Goal: Task Accomplishment & Management: Use online tool/utility

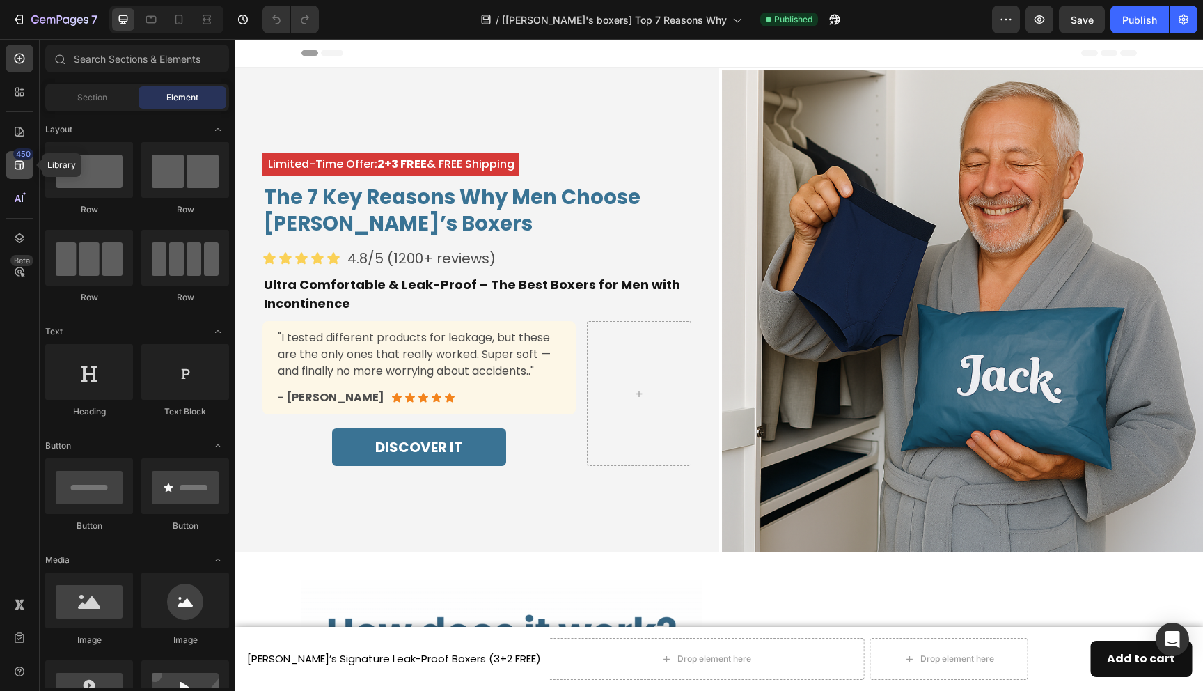
click at [17, 156] on div "450" at bounding box center [23, 153] width 20 height 11
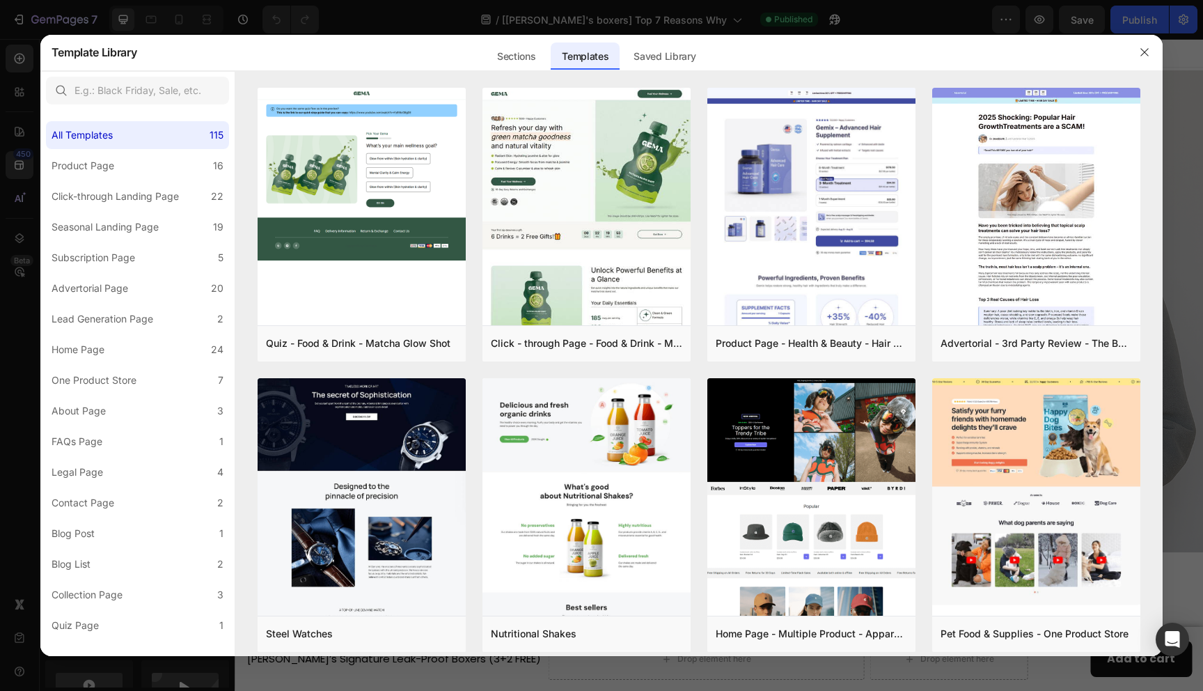
click at [13, 179] on div at bounding box center [601, 345] width 1203 height 691
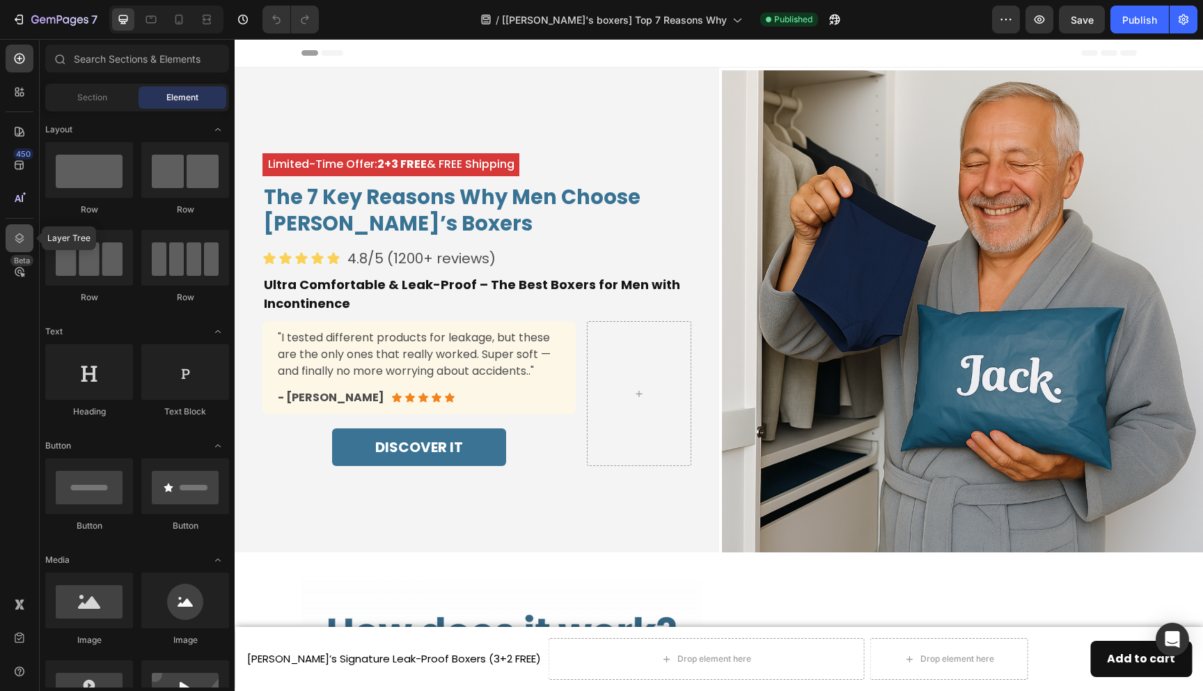
click at [14, 237] on icon at bounding box center [20, 238] width 14 height 14
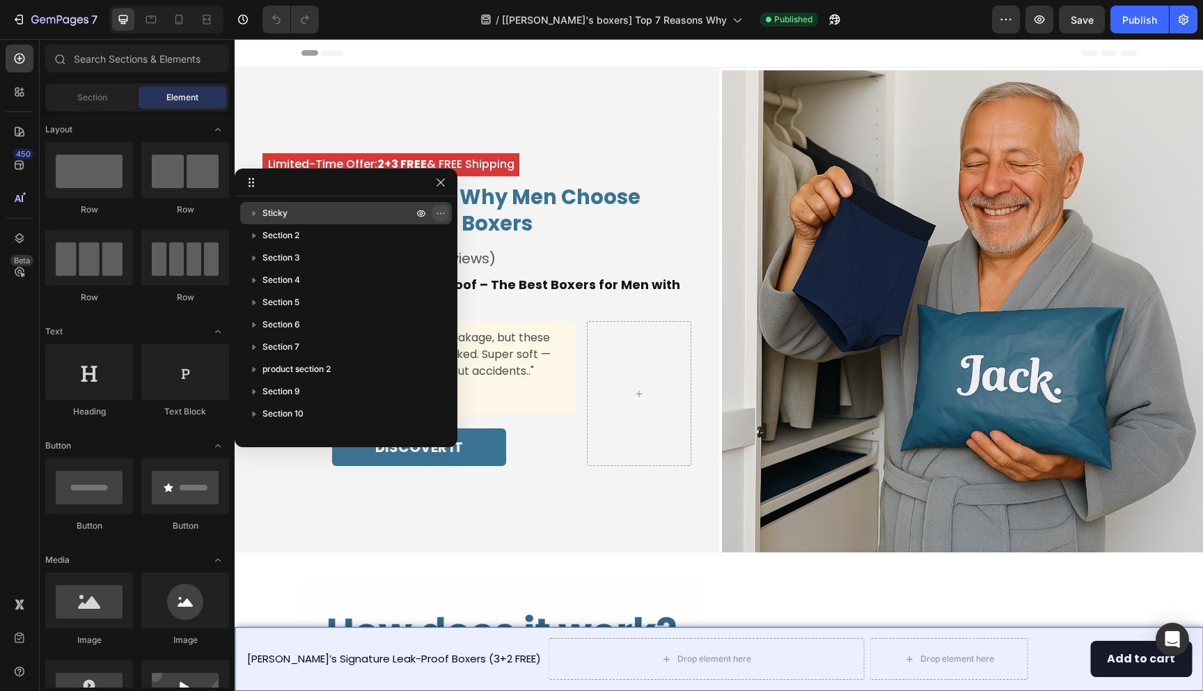
click at [438, 211] on icon "button" at bounding box center [440, 212] width 11 height 11
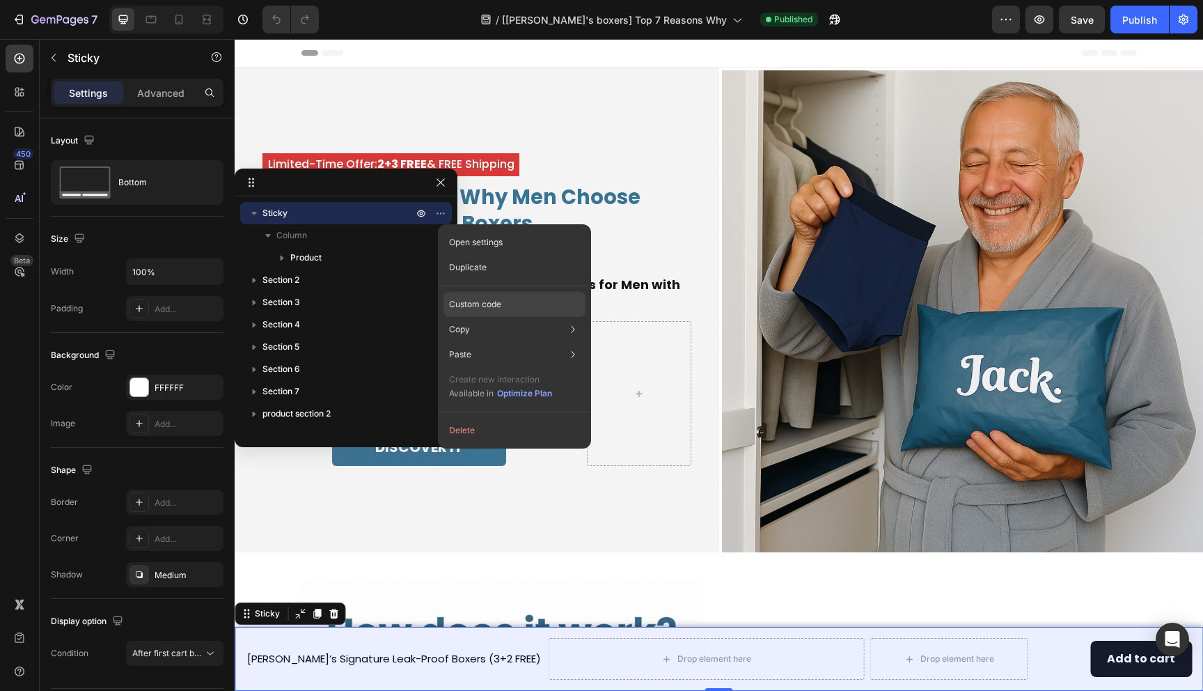
click at [475, 308] on p "Custom code" at bounding box center [475, 304] width 52 height 13
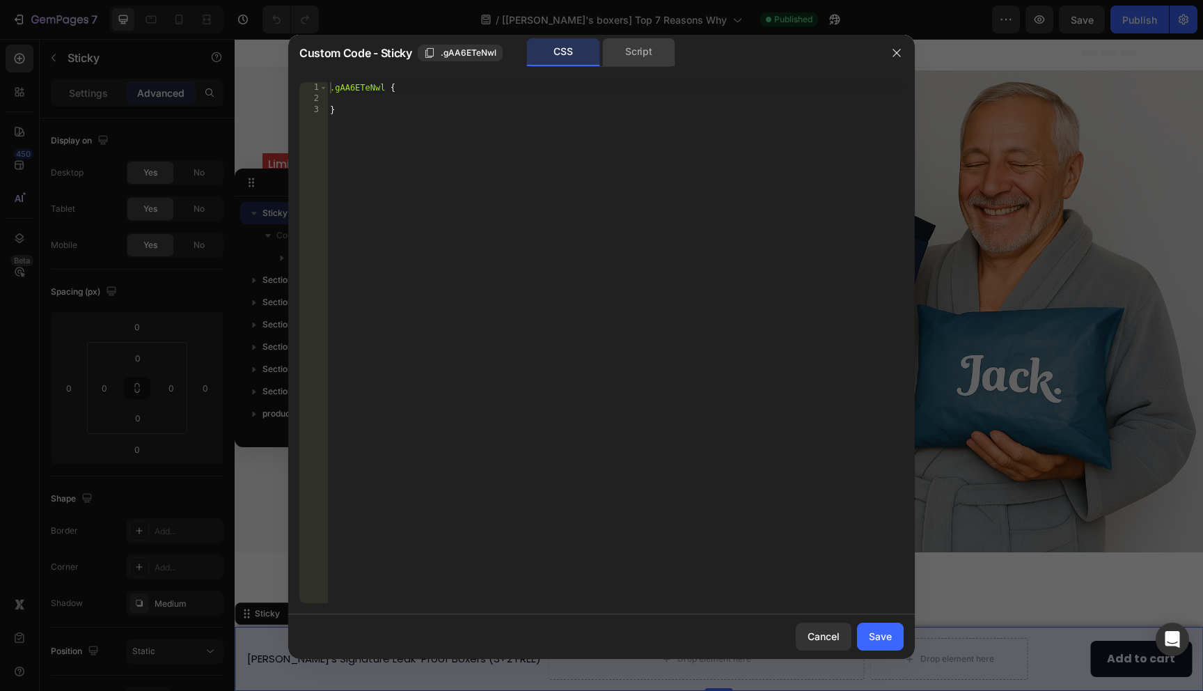
click at [635, 52] on div "Script" at bounding box center [638, 52] width 73 height 28
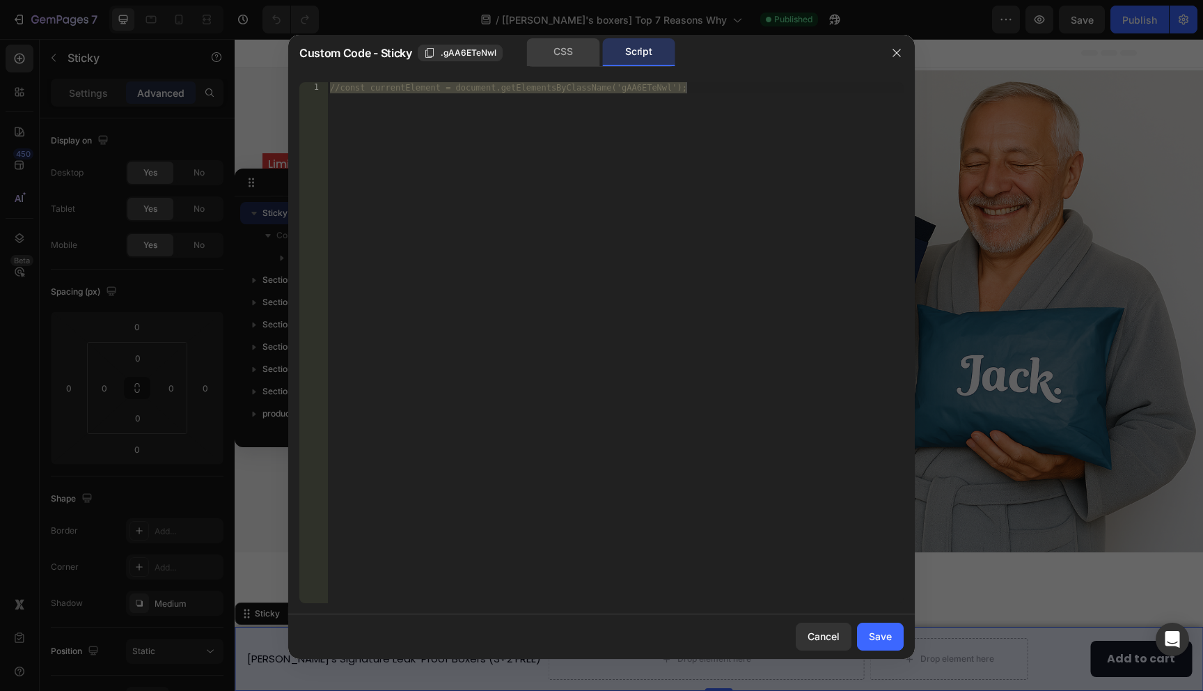
click at [563, 49] on div "CSS" at bounding box center [563, 52] width 73 height 28
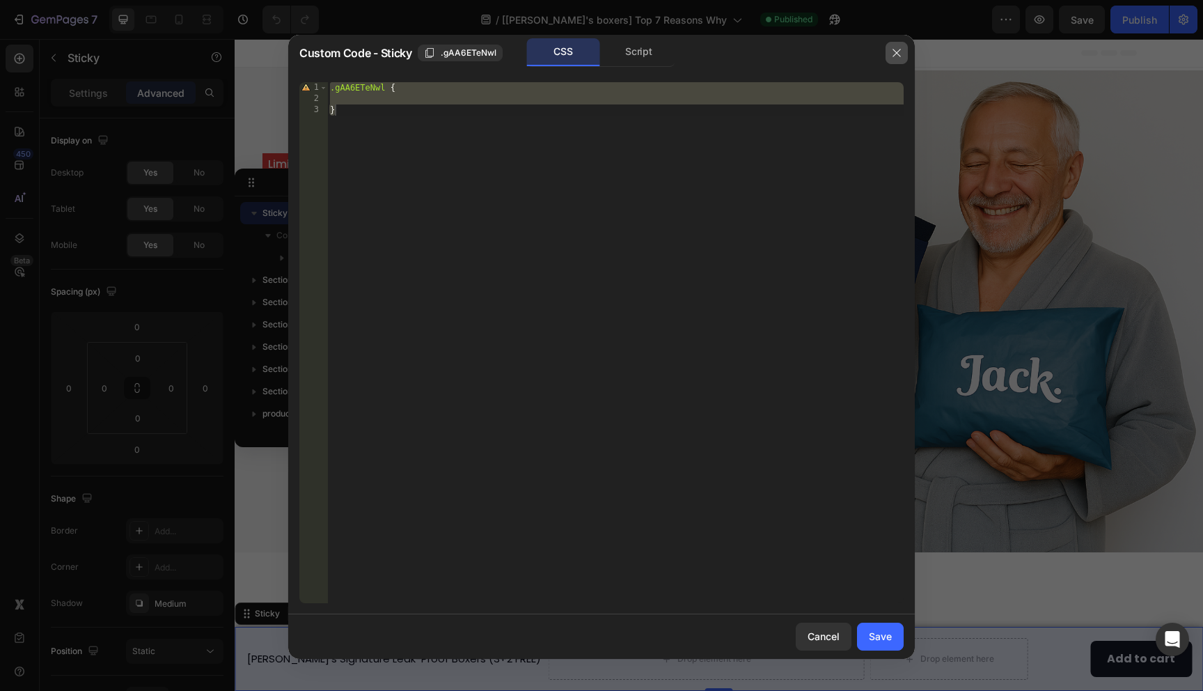
click at [898, 52] on icon "button" at bounding box center [896, 52] width 11 height 11
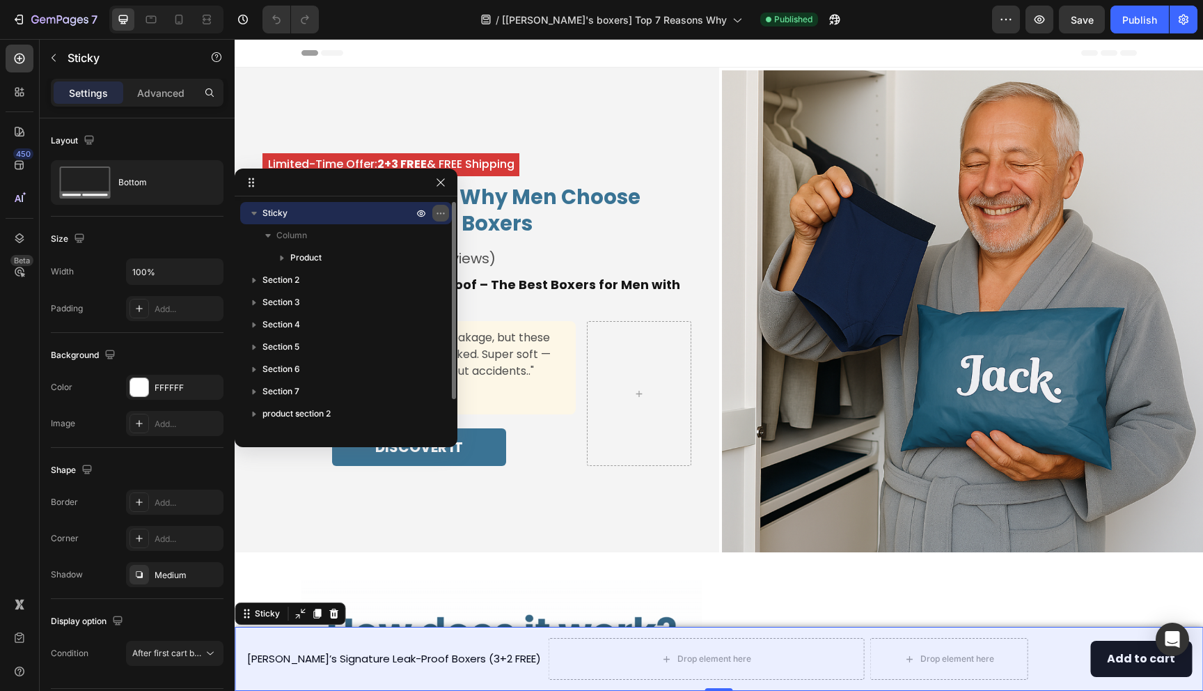
click at [438, 212] on icon "button" at bounding box center [440, 212] width 11 height 11
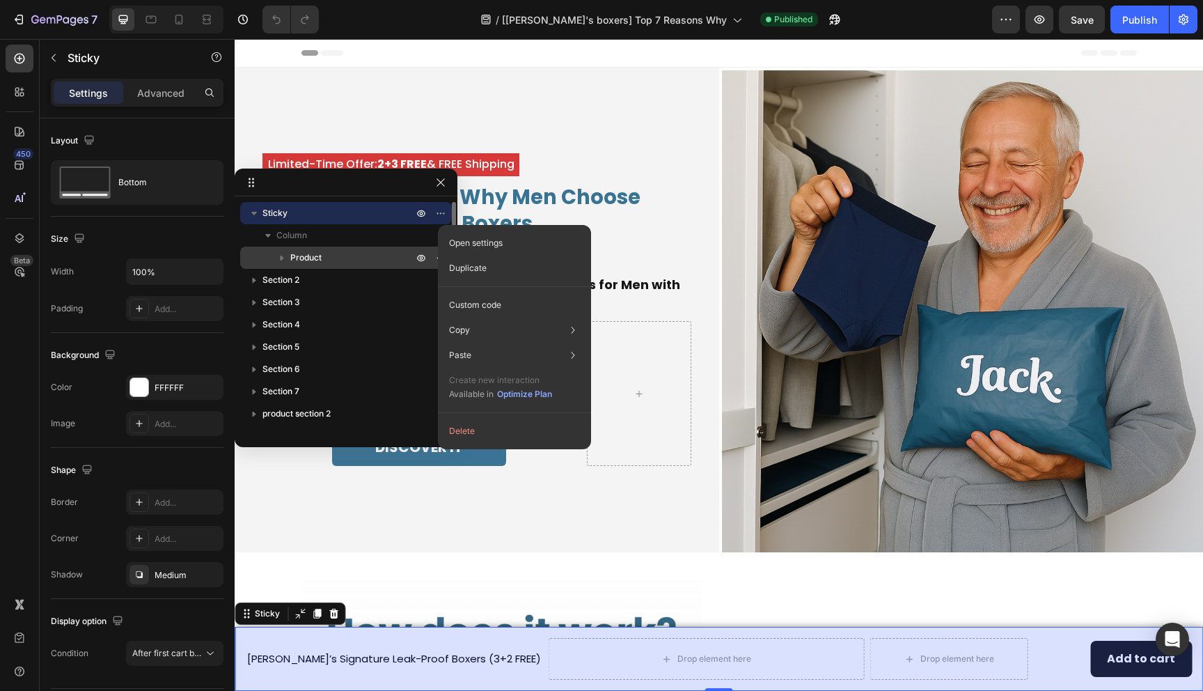
click at [373, 258] on p "Product" at bounding box center [352, 258] width 125 height 14
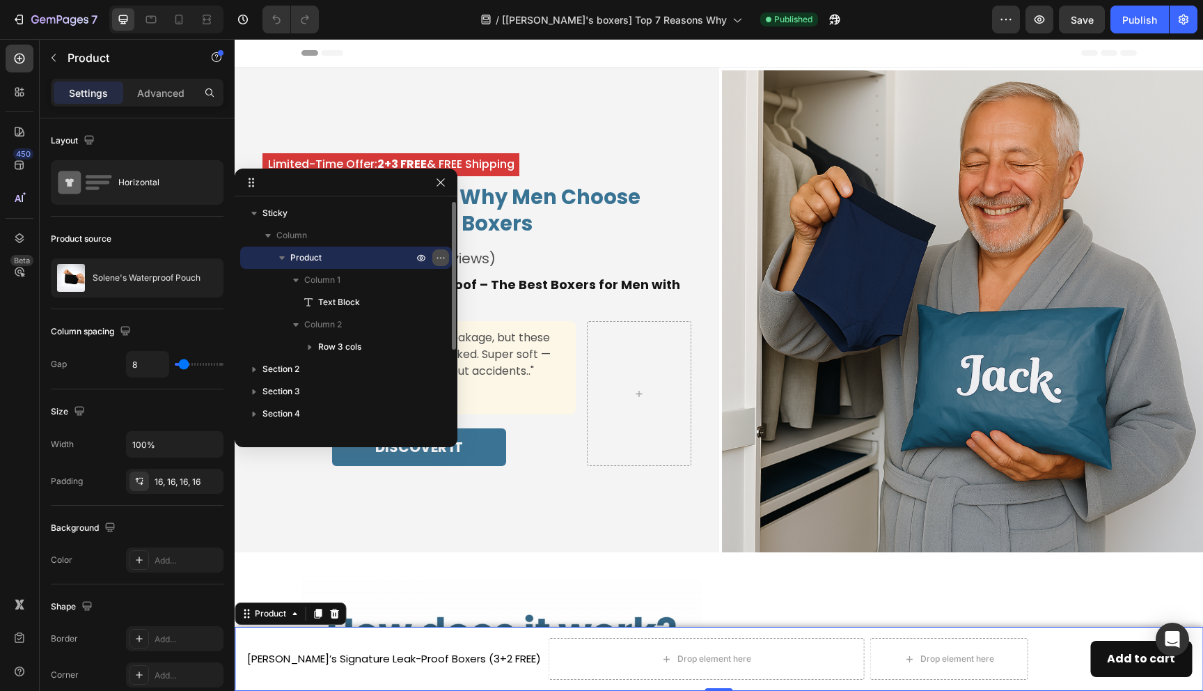
click at [439, 258] on icon "button" at bounding box center [440, 257] width 11 height 11
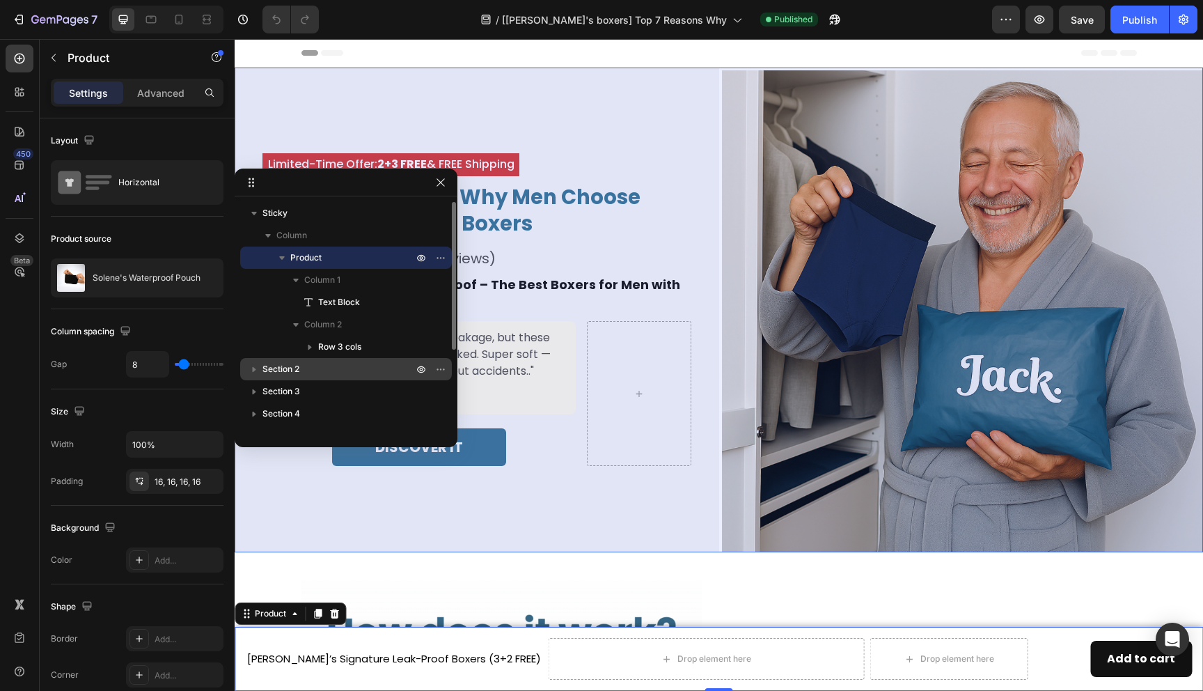
click at [324, 372] on p "Section 2" at bounding box center [338, 369] width 153 height 14
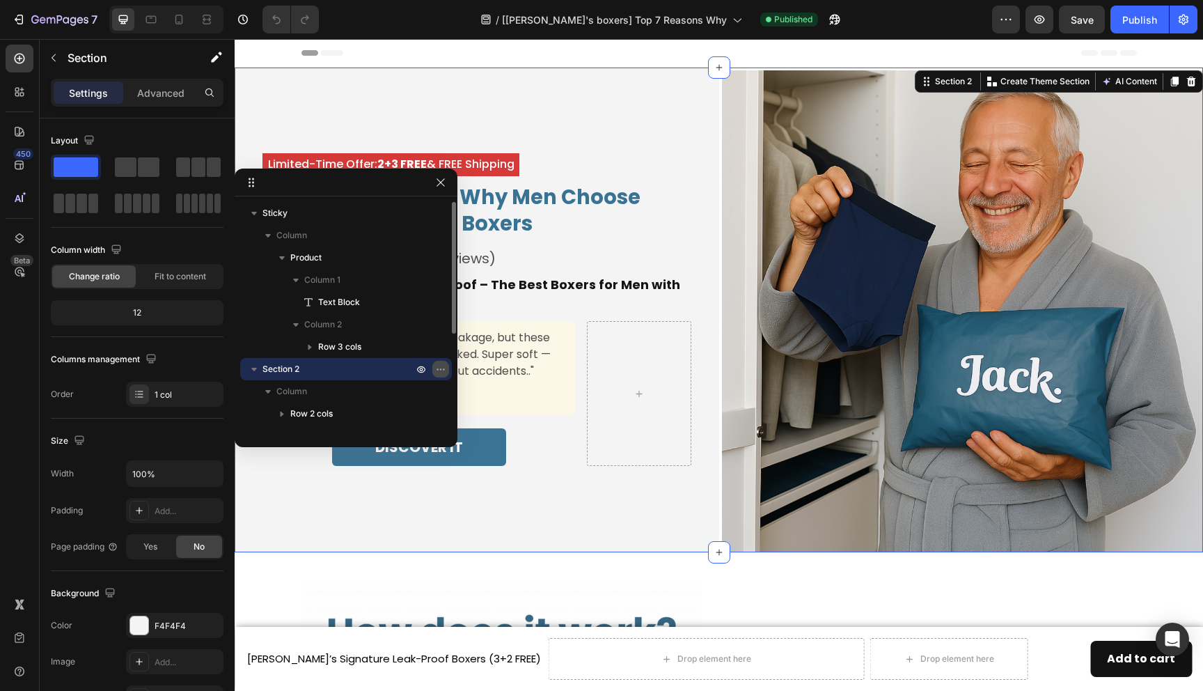
click at [441, 369] on icon "button" at bounding box center [440, 368] width 11 height 11
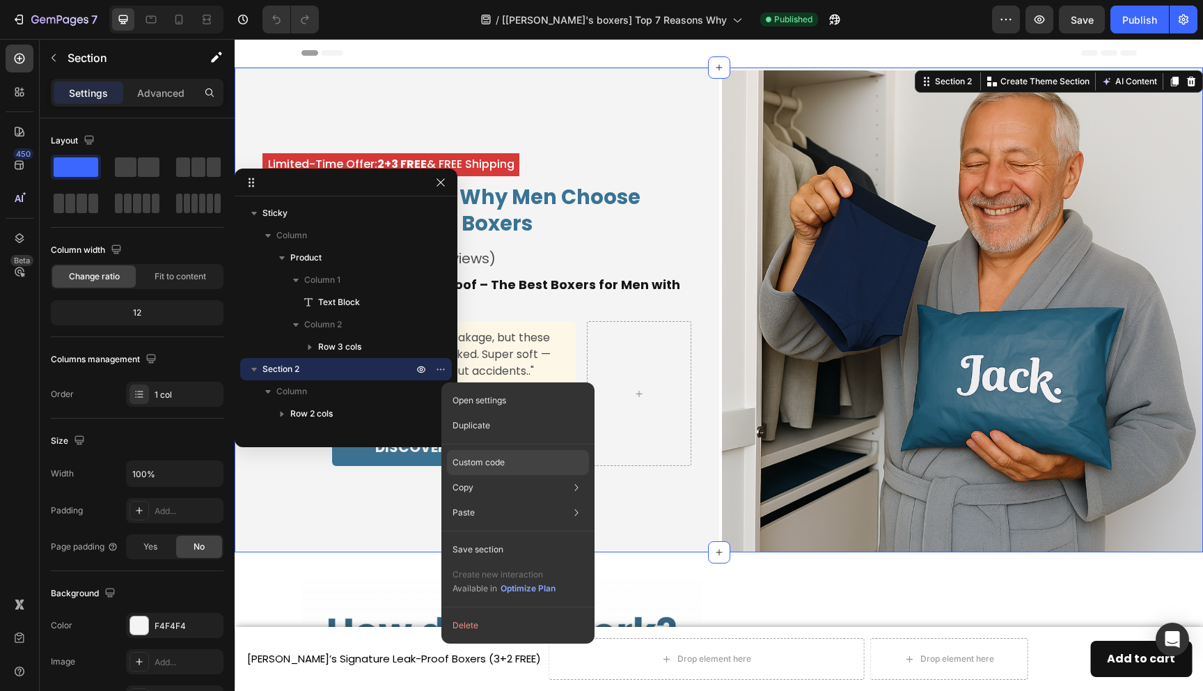
click at [484, 468] on p "Custom code" at bounding box center [479, 462] width 52 height 13
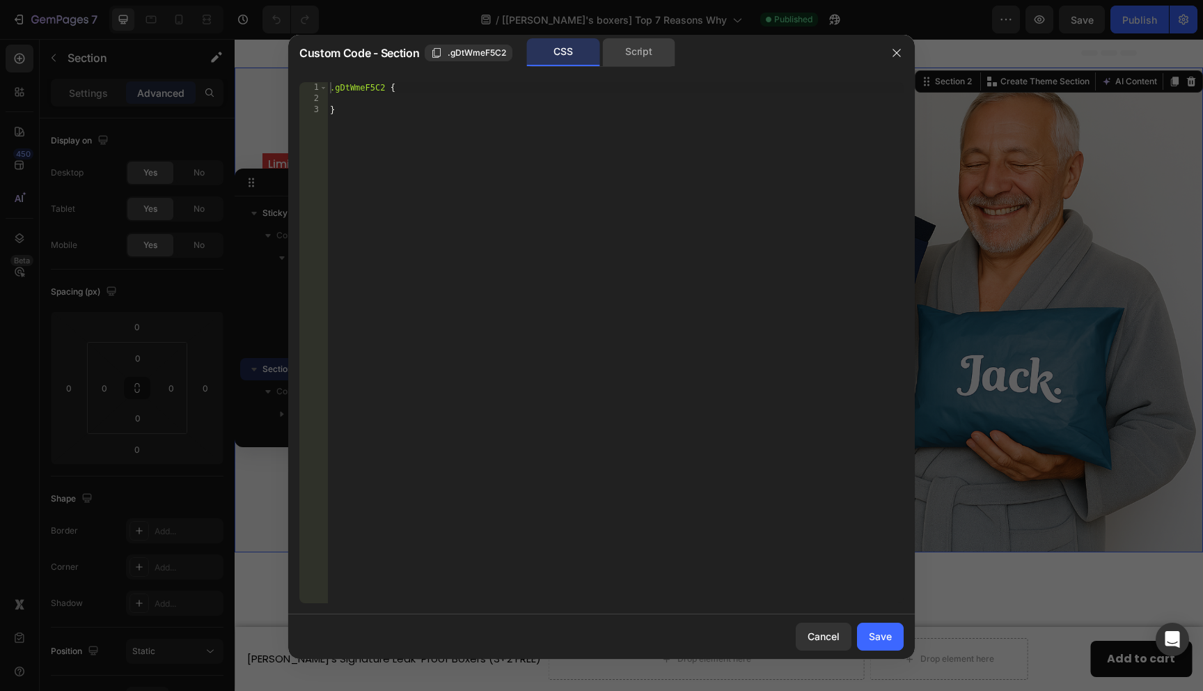
click at [639, 54] on div "Script" at bounding box center [638, 52] width 73 height 28
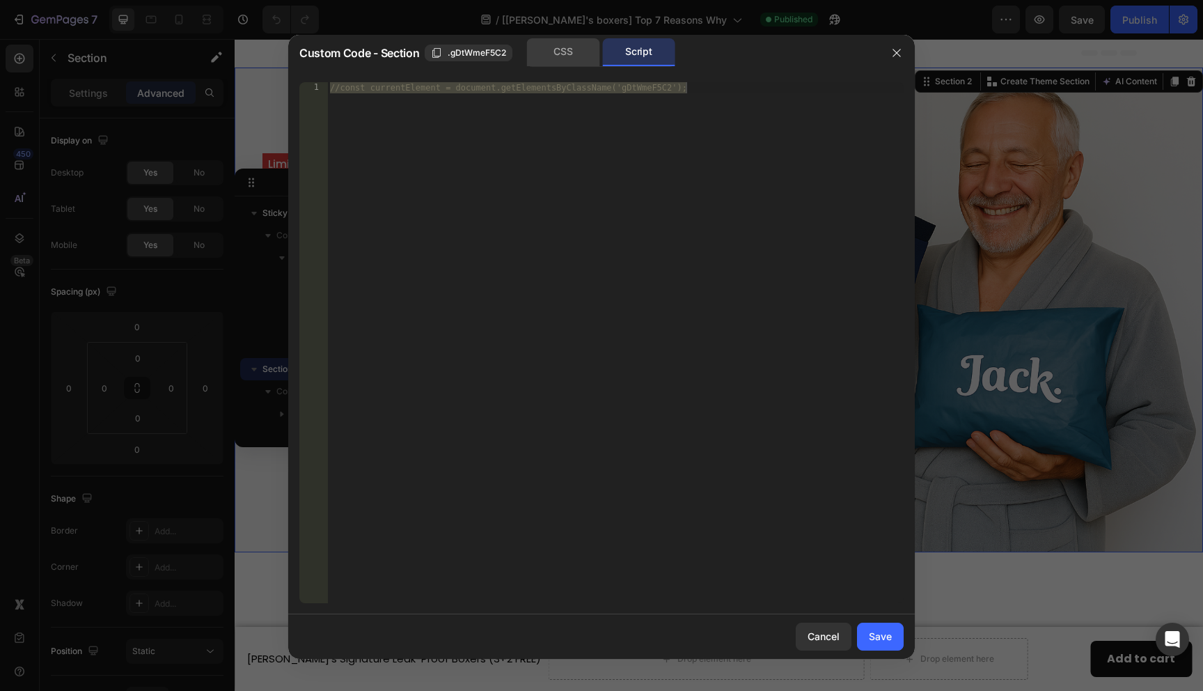
click at [599, 55] on div "CSS" at bounding box center [563, 52] width 73 height 28
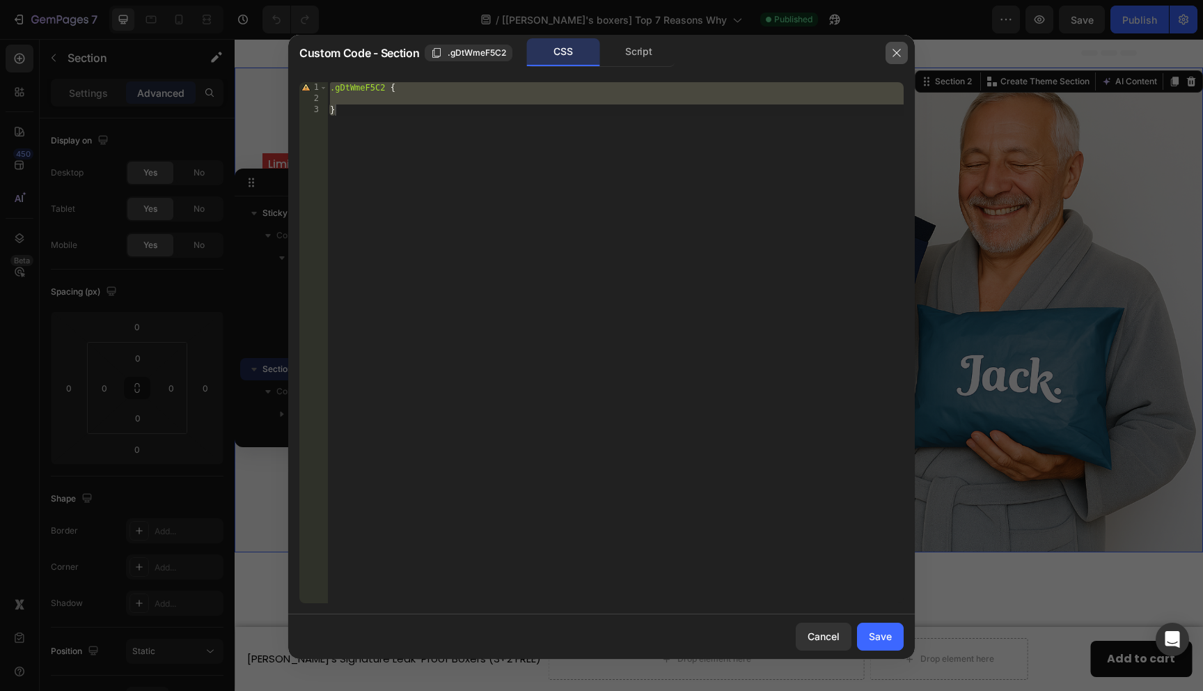
click at [888, 58] on button "button" at bounding box center [897, 53] width 22 height 22
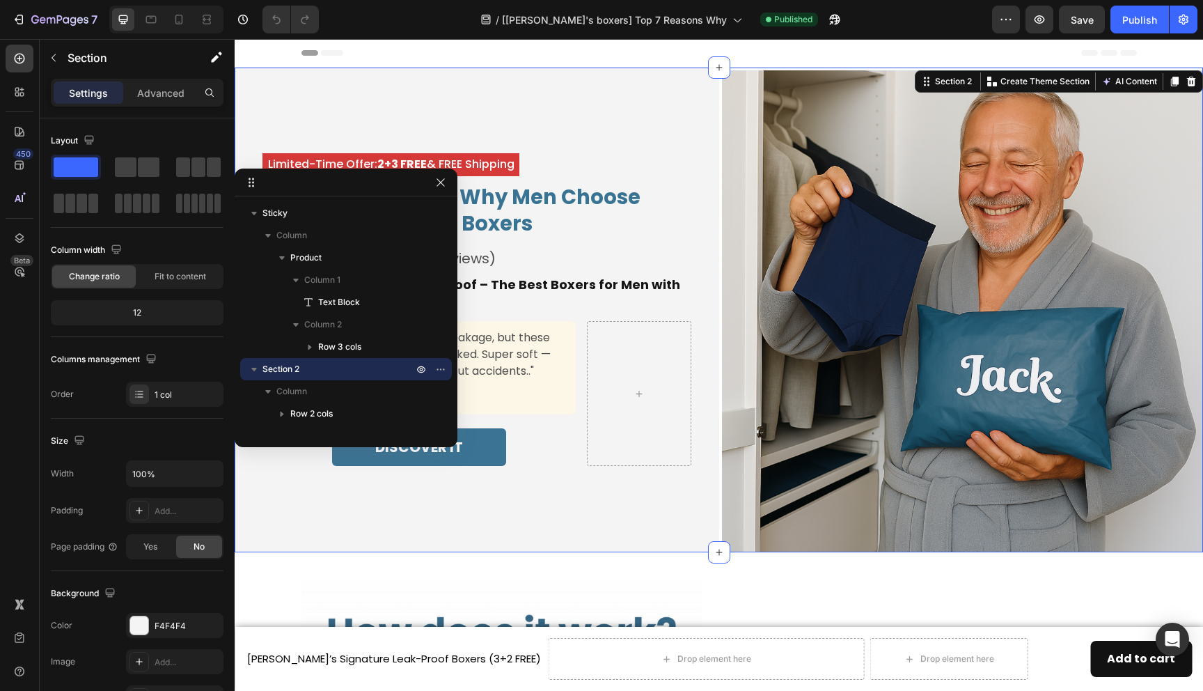
click at [272, 52] on span "Header" at bounding box center [276, 53] width 31 height 14
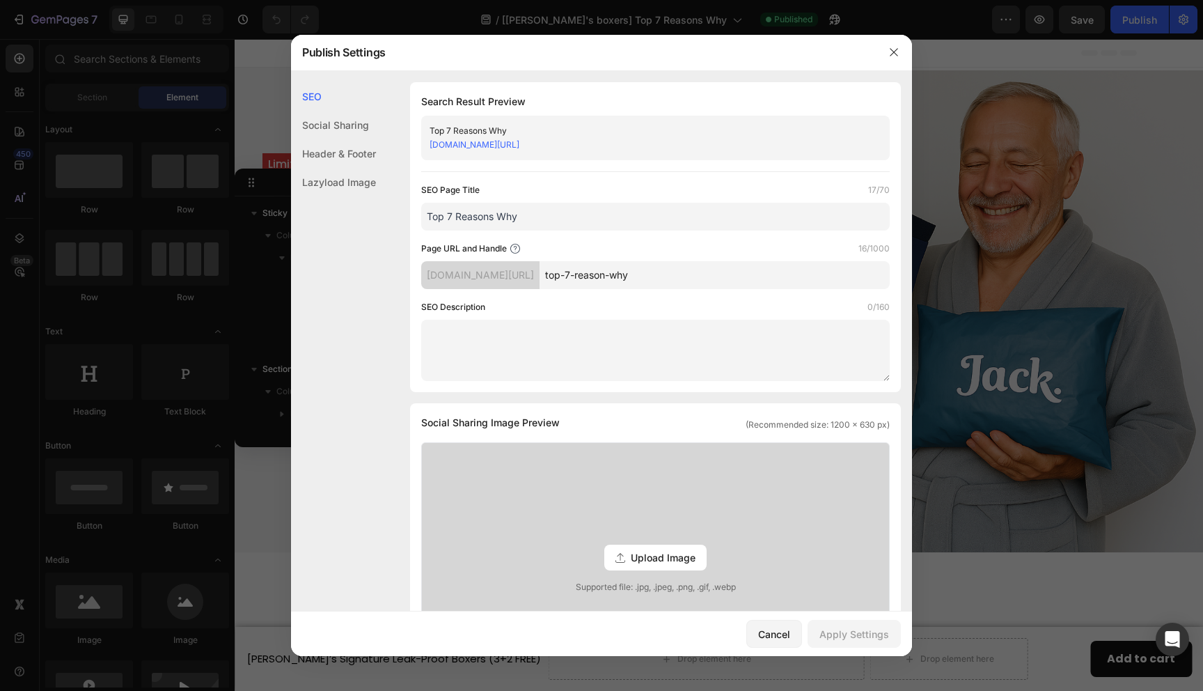
click at [358, 149] on div "Header & Footer" at bounding box center [333, 153] width 85 height 29
click at [897, 56] on icon "button" at bounding box center [894, 52] width 8 height 8
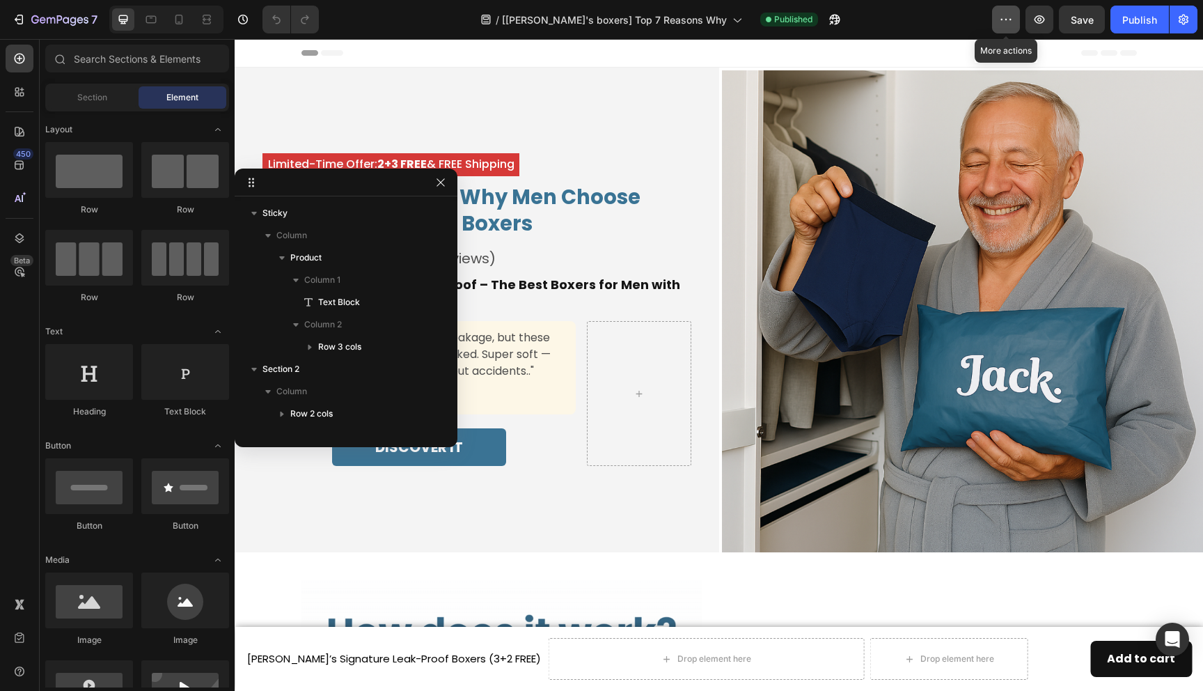
click at [1009, 21] on icon "button" at bounding box center [1006, 20] width 14 height 14
click at [22, 662] on div at bounding box center [20, 671] width 28 height 28
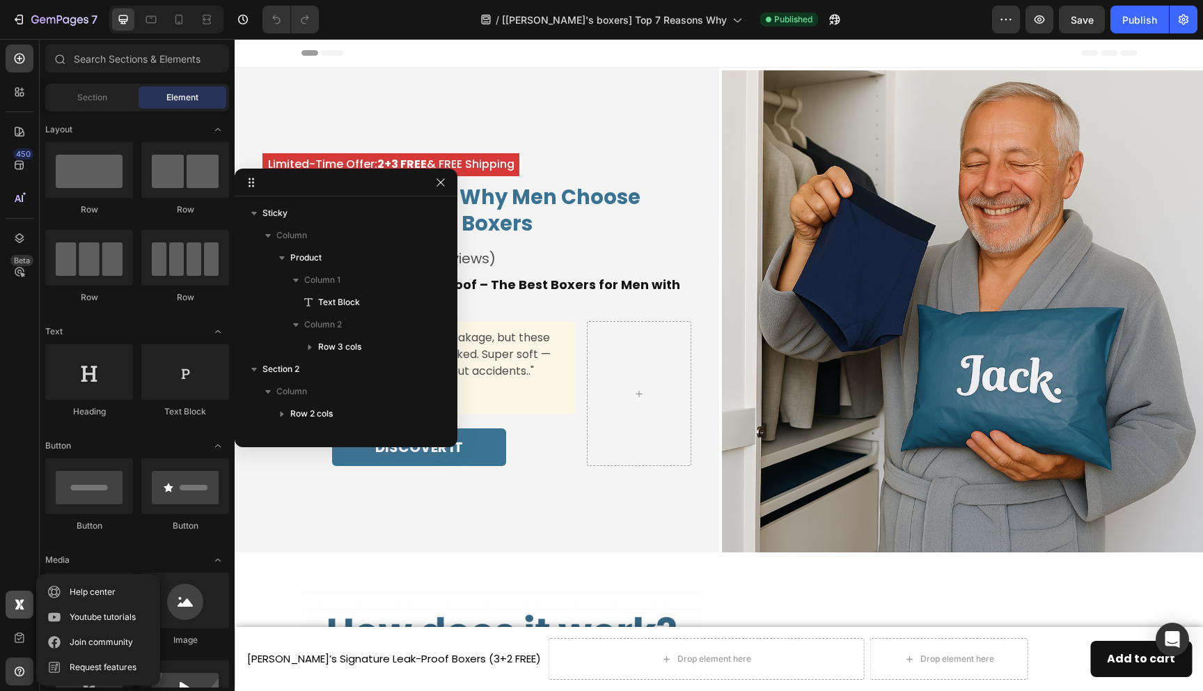
click at [19, 607] on icon at bounding box center [21, 606] width 5 height 5
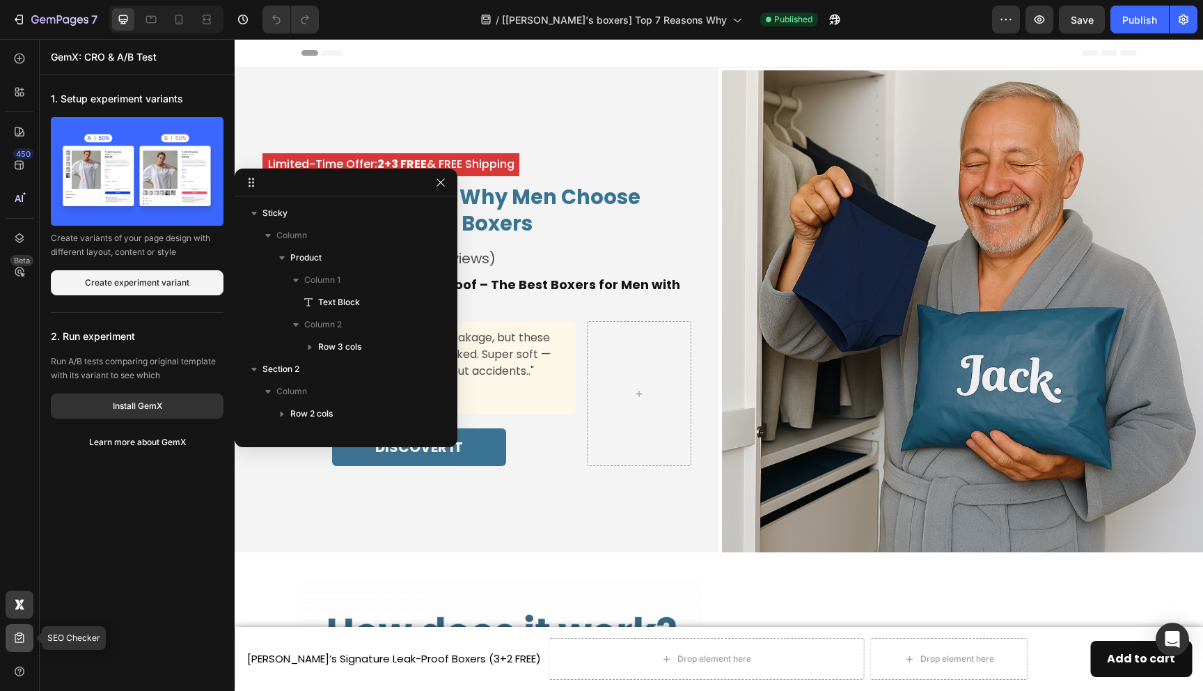
click at [19, 627] on div at bounding box center [20, 638] width 28 height 28
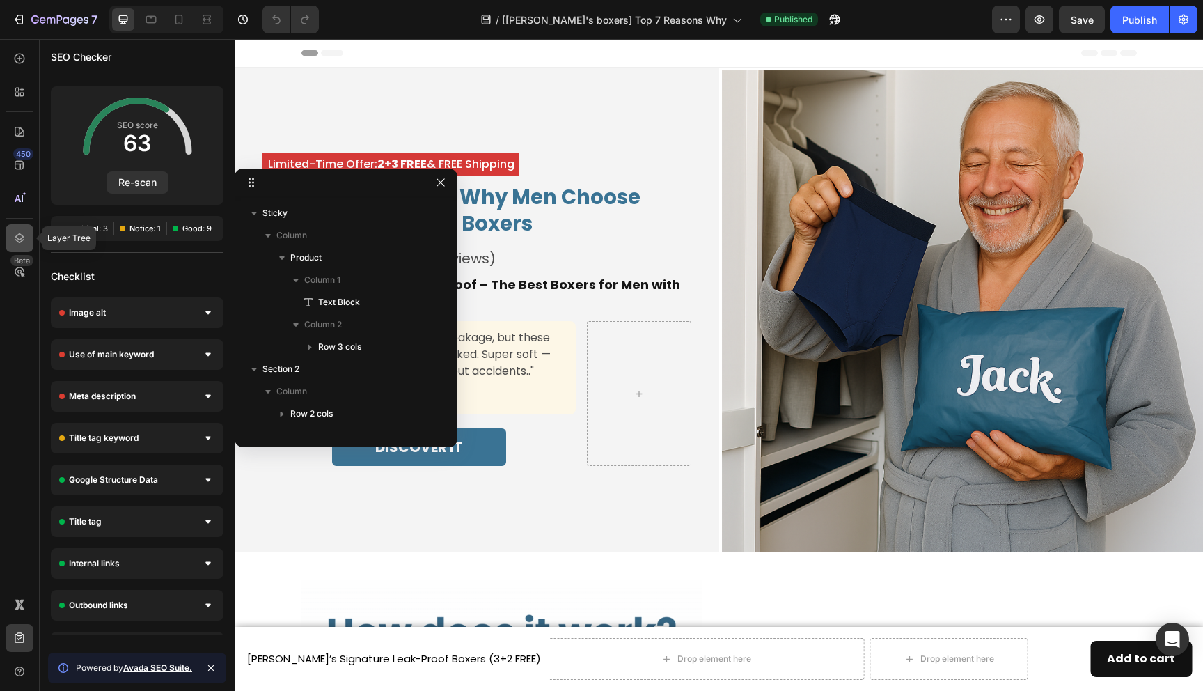
click at [17, 237] on icon at bounding box center [19, 238] width 9 height 10
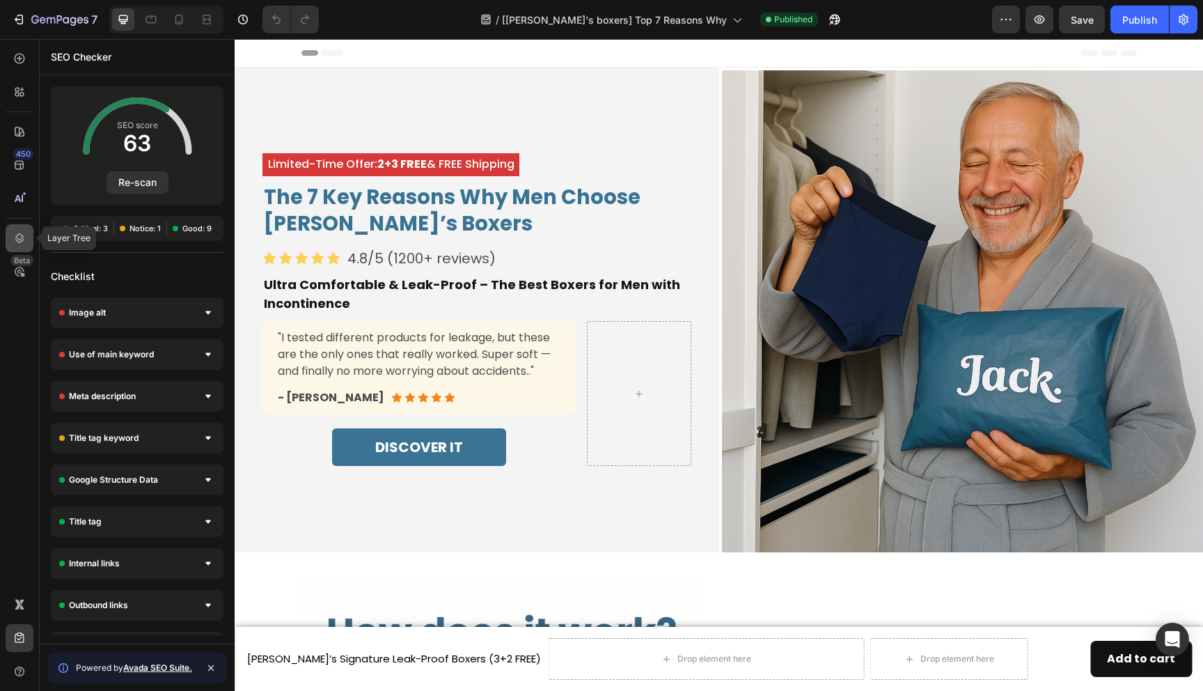
click at [18, 234] on icon at bounding box center [19, 238] width 9 height 10
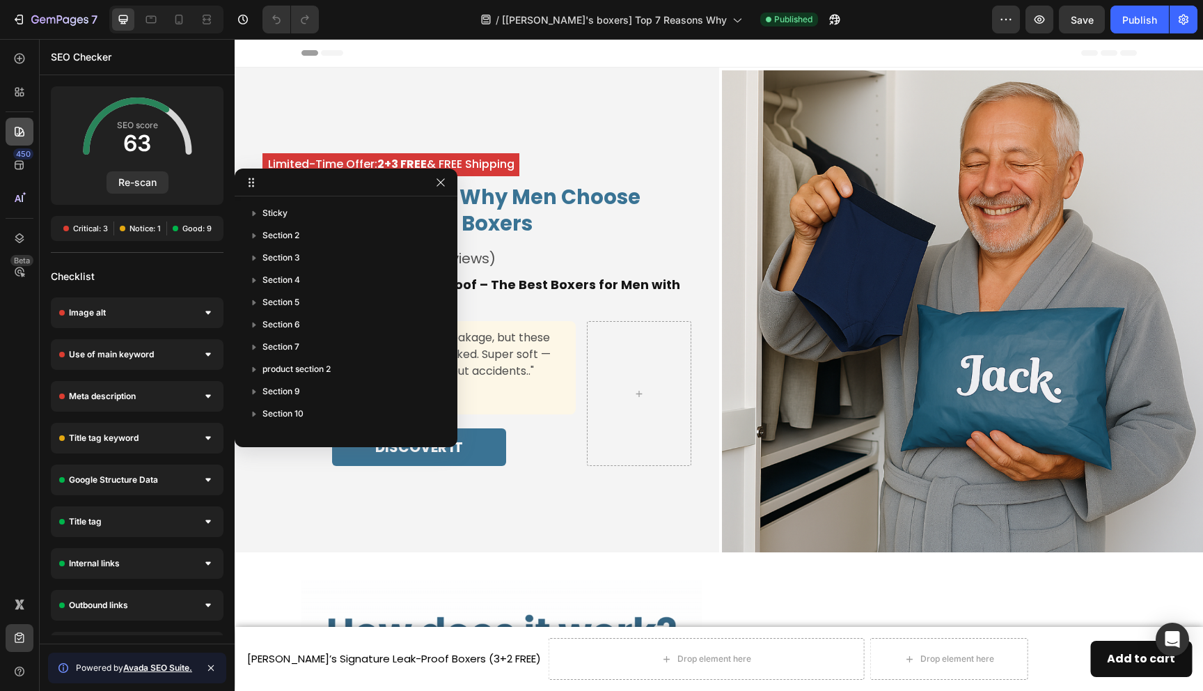
click at [18, 125] on icon at bounding box center [20, 132] width 14 height 14
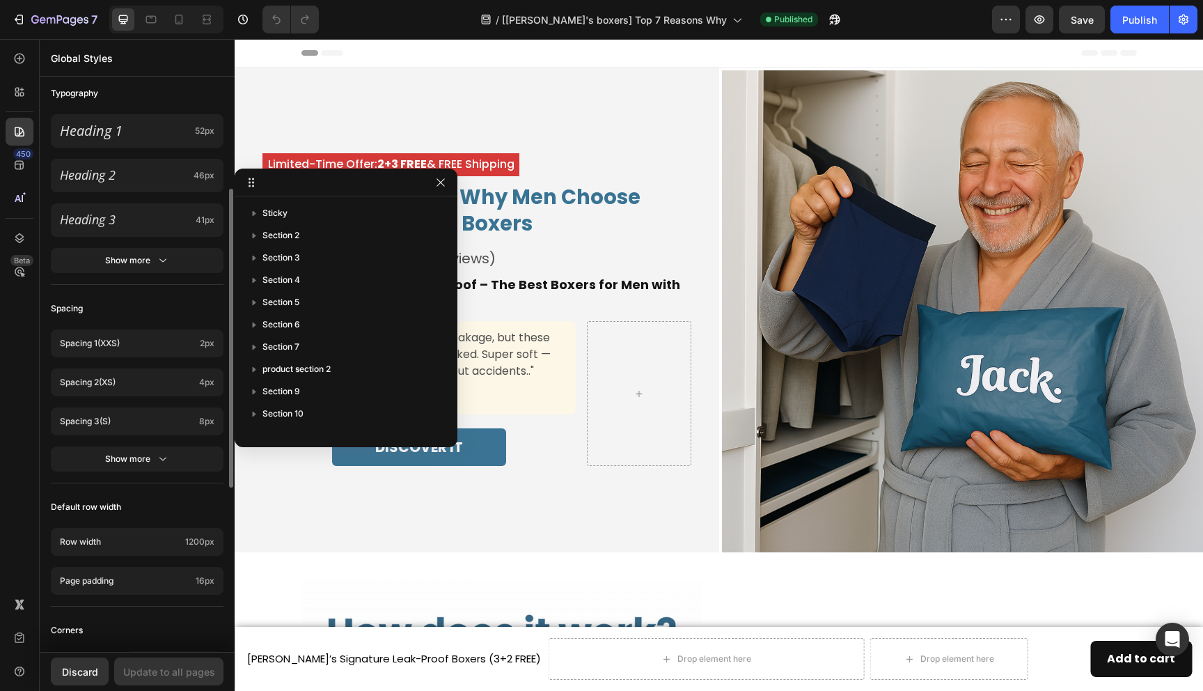
scroll to position [523, 0]
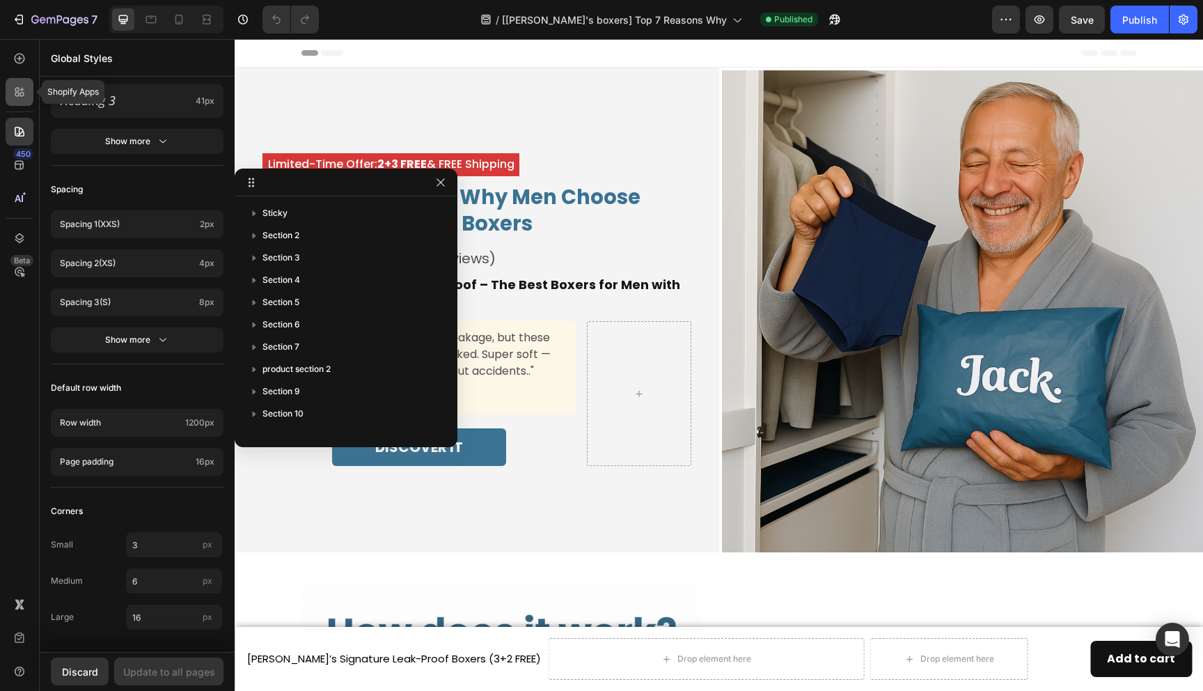
click at [22, 97] on icon at bounding box center [20, 92] width 14 height 14
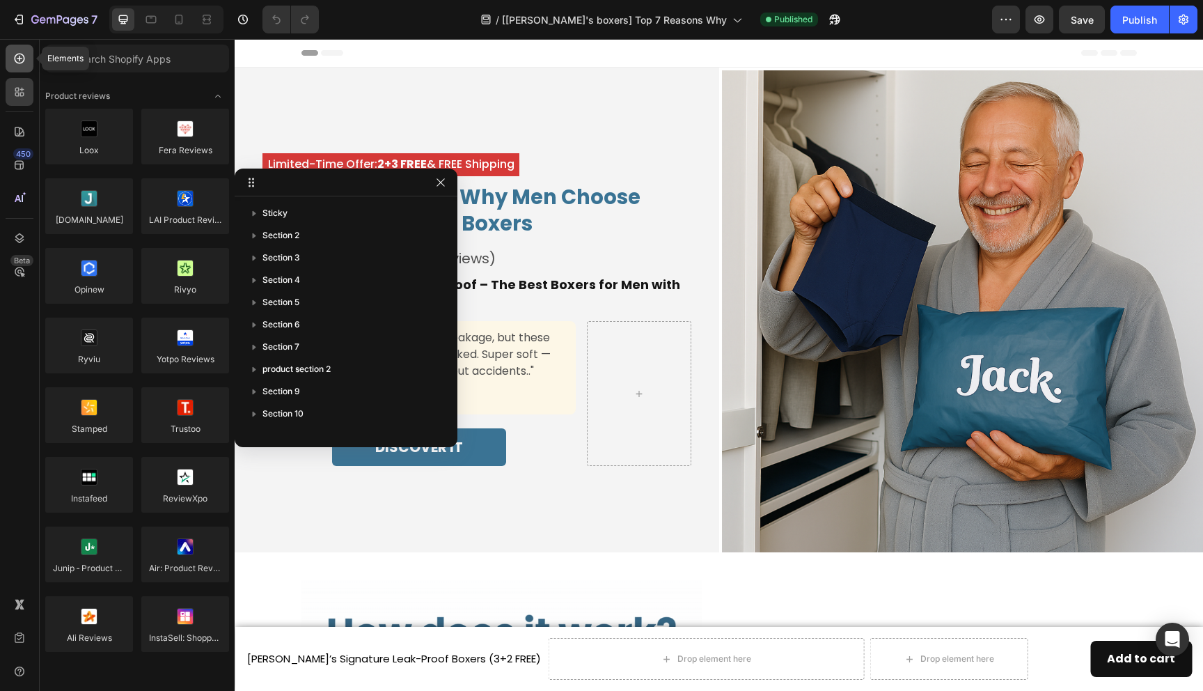
click at [22, 64] on icon at bounding box center [20, 59] width 14 height 14
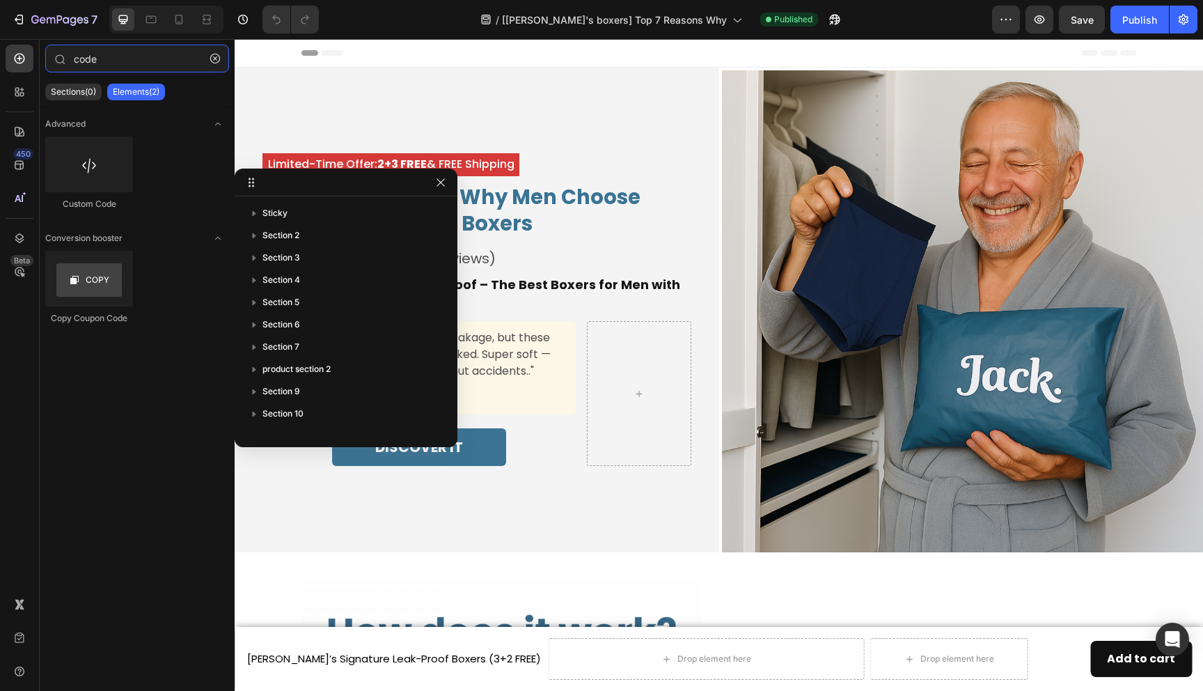
type input "code"
click at [557, 56] on div "Header" at bounding box center [718, 53] width 835 height 28
click at [437, 184] on icon "button" at bounding box center [440, 182] width 11 height 11
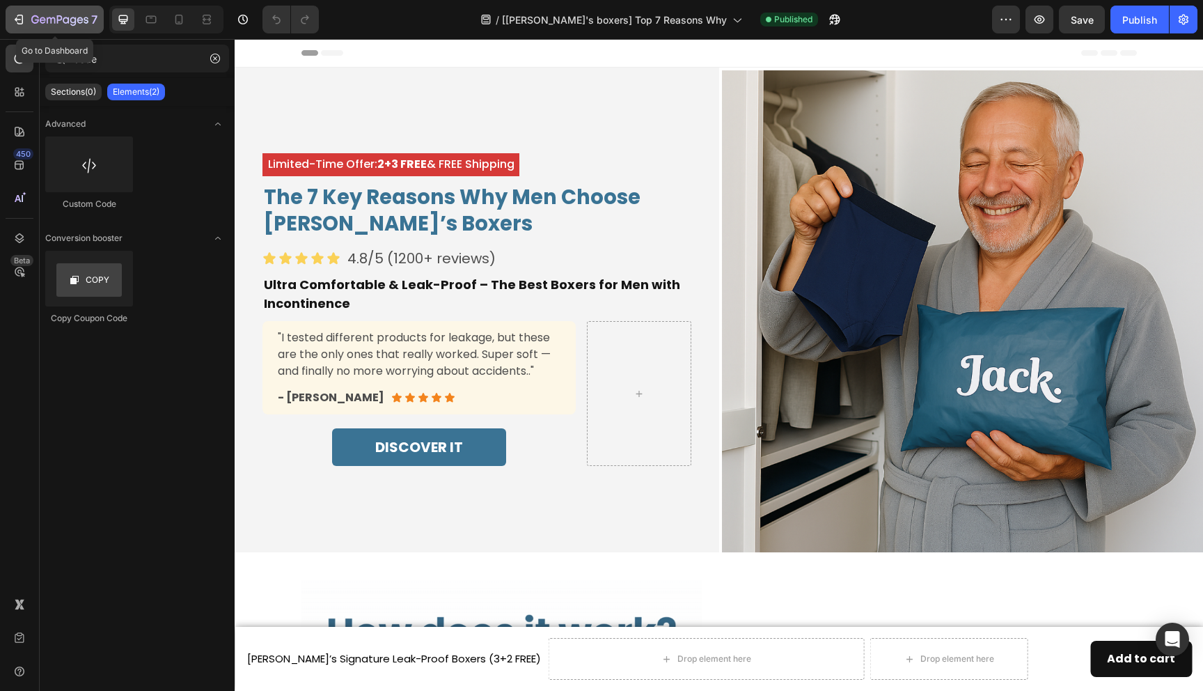
click at [36, 19] on icon "button" at bounding box center [59, 21] width 57 height 12
